Goal: Transaction & Acquisition: Purchase product/service

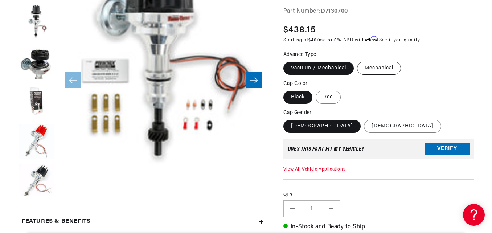
click at [376, 67] on label "Mechanical" at bounding box center [379, 68] width 44 height 13
click at [358, 61] on input "Mechanical" at bounding box center [357, 60] width 0 height 0
radio input "true"
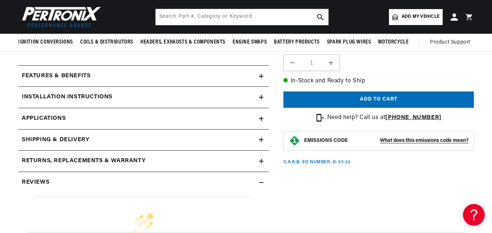
scroll to position [290, 0]
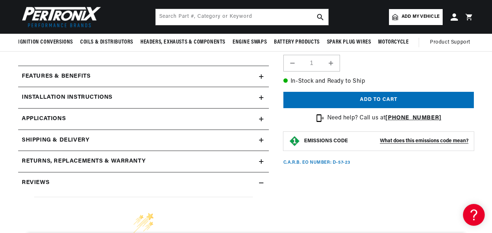
click at [260, 73] on summary "Features & Benefits" at bounding box center [143, 76] width 251 height 21
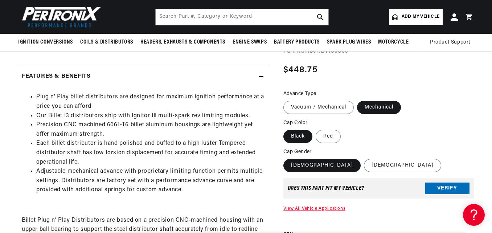
scroll to position [0, 220]
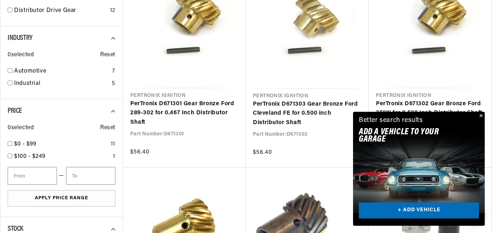
drag, startPoint x: 481, startPoint y: 114, endPoint x: 477, endPoint y: 114, distance: 4.0
click at [481, 114] on button "Close" at bounding box center [480, 116] width 9 height 9
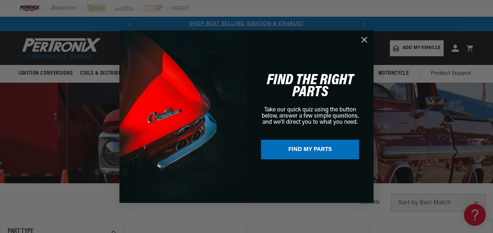
click at [364, 37] on circle "Close dialog" at bounding box center [364, 39] width 12 height 12
